Goal: Navigation & Orientation: Find specific page/section

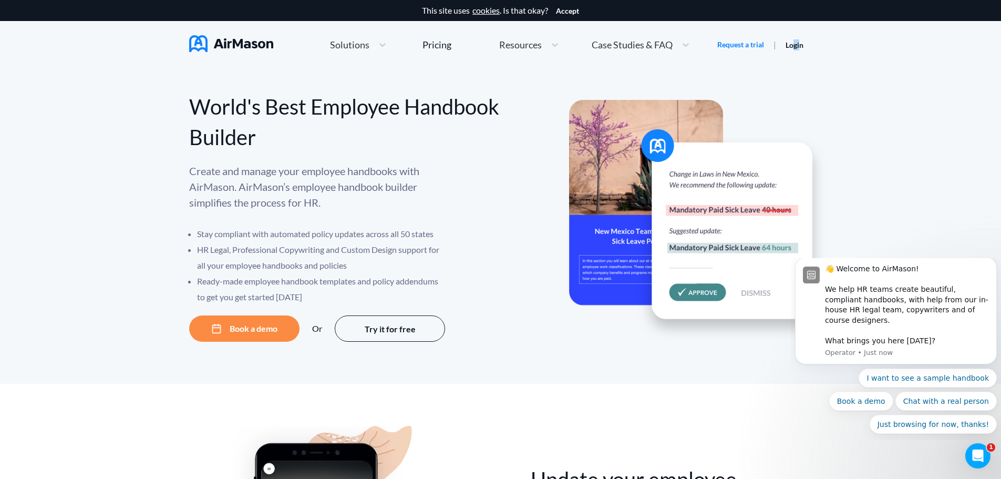
click at [796, 42] on link "Login" at bounding box center [795, 44] width 18 height 9
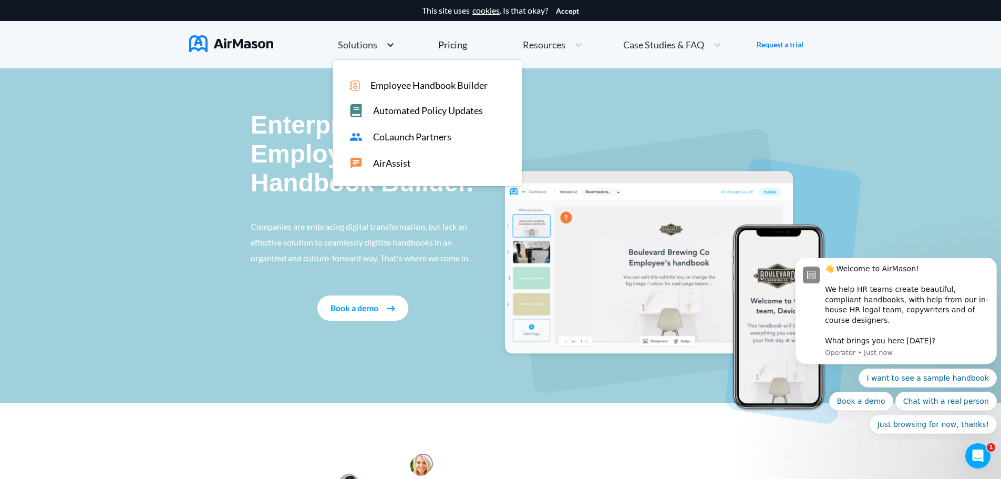
click at [383, 42] on div at bounding box center [390, 44] width 19 height 11
click at [387, 115] on span "Automated Policy Updates" at bounding box center [428, 110] width 110 height 11
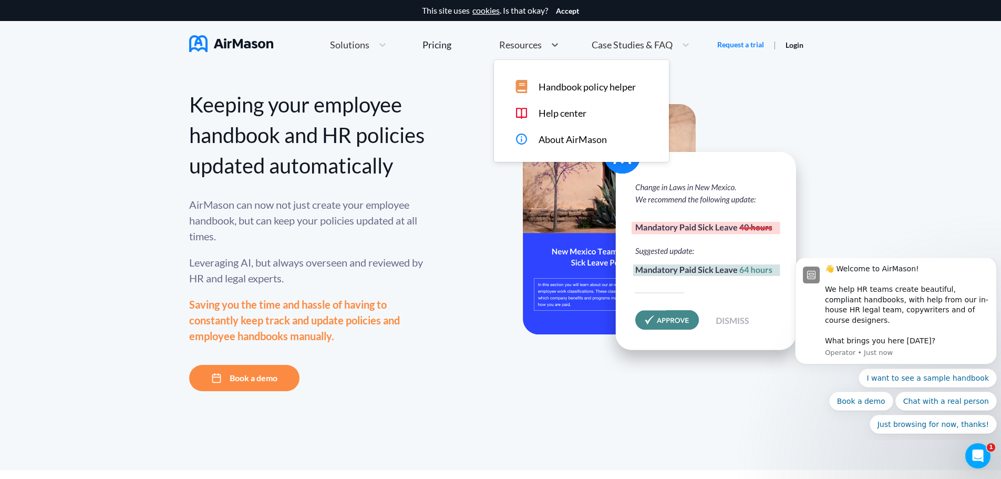
click at [544, 45] on div "Resources" at bounding box center [520, 44] width 52 height 13
